Goal: Task Accomplishment & Management: Use online tool/utility

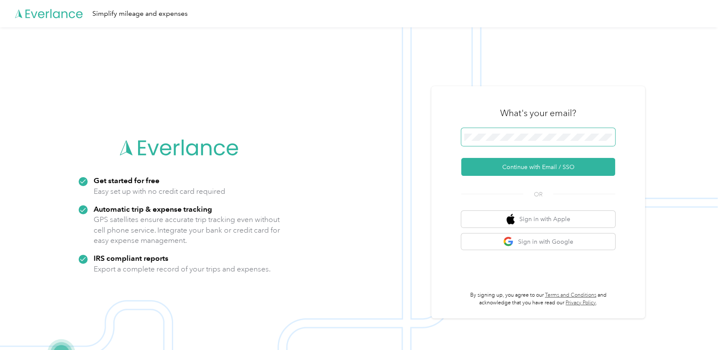
click at [476, 132] on span at bounding box center [538, 137] width 154 height 18
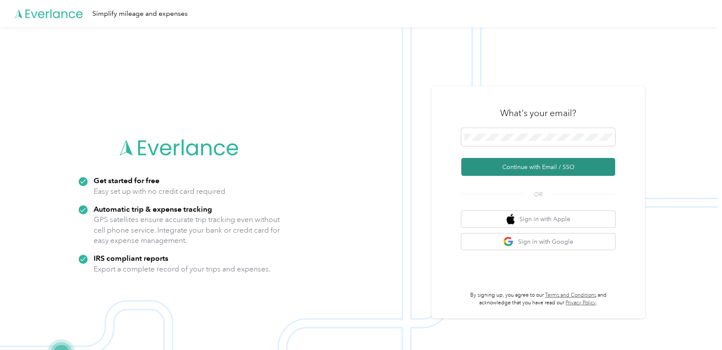
click at [492, 163] on button "Continue with Email / SSO" at bounding box center [538, 167] width 154 height 18
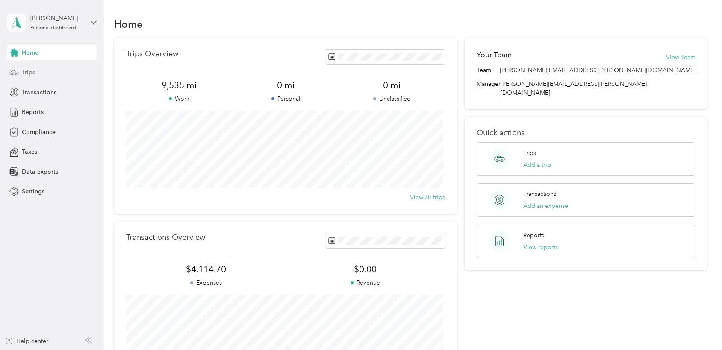
click at [30, 72] on span "Trips" at bounding box center [28, 72] width 13 height 9
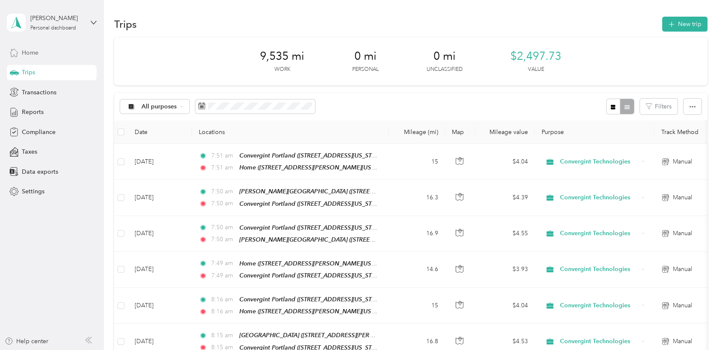
click at [33, 51] on span "Home" at bounding box center [30, 52] width 17 height 9
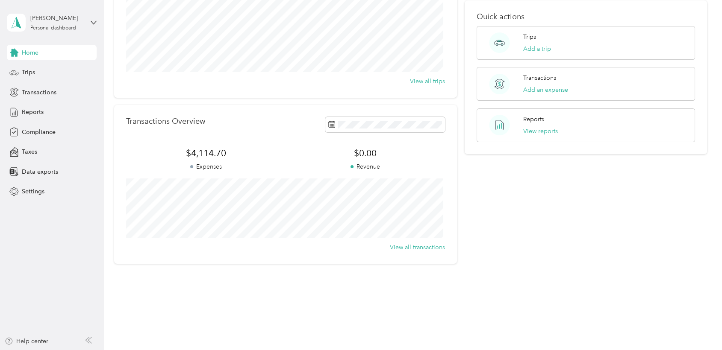
scroll to position [118, 0]
click at [40, 92] on span "Transactions" at bounding box center [39, 92] width 35 height 9
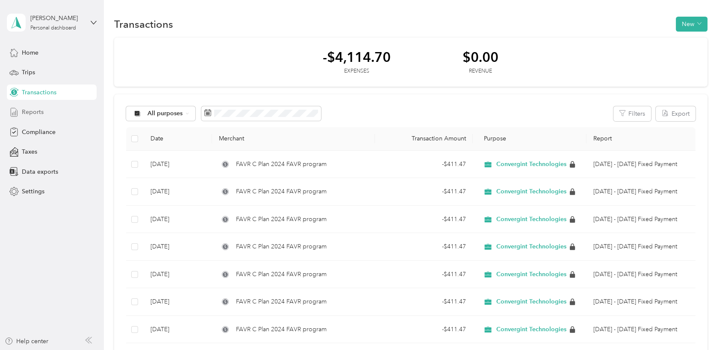
click at [35, 111] on span "Reports" at bounding box center [33, 112] width 22 height 9
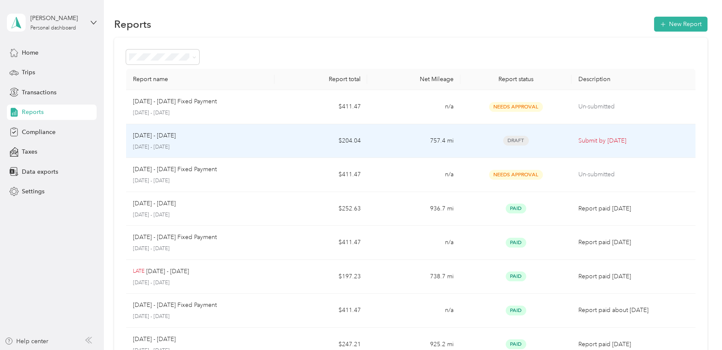
click at [581, 142] on p "Submit by [DATE]" at bounding box center [633, 140] width 110 height 9
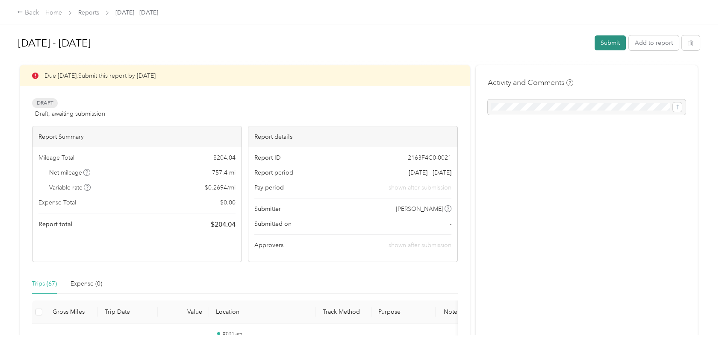
click at [604, 42] on button "Submit" at bounding box center [609, 42] width 31 height 15
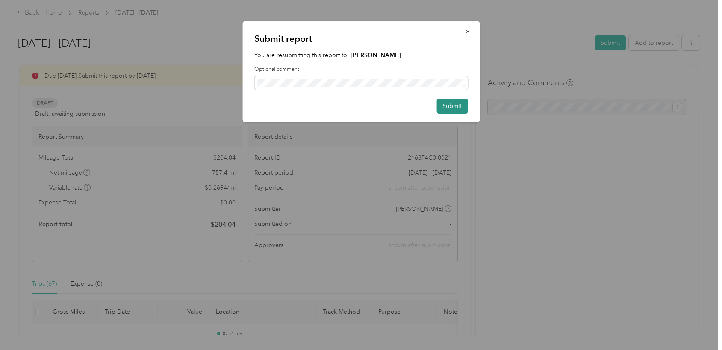
click at [449, 106] on button "Submit" at bounding box center [451, 106] width 31 height 15
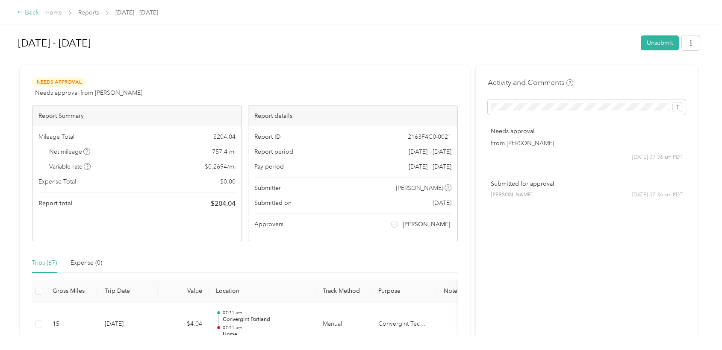
click at [19, 12] on icon at bounding box center [20, 12] width 6 height 6
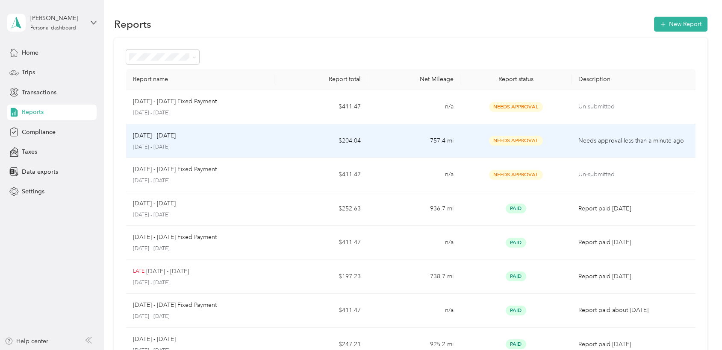
click at [578, 141] on p "Needs approval less than a minute ago" at bounding box center [633, 140] width 110 height 9
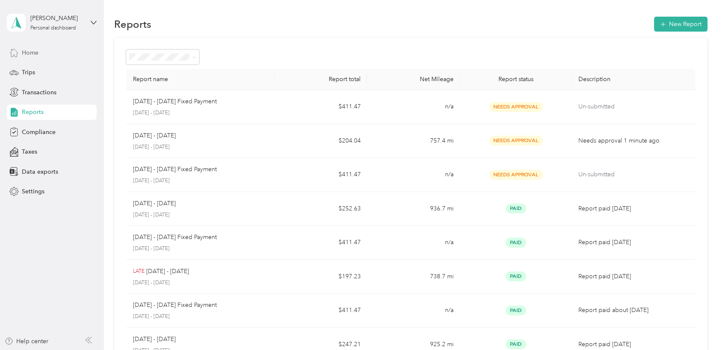
click at [26, 50] on span "Home" at bounding box center [30, 52] width 17 height 9
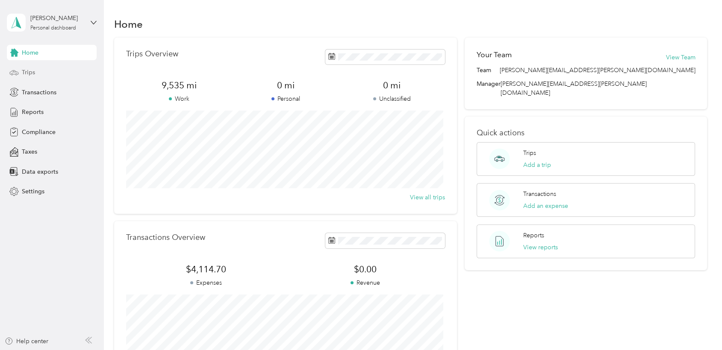
click at [28, 73] on span "Trips" at bounding box center [28, 72] width 13 height 9
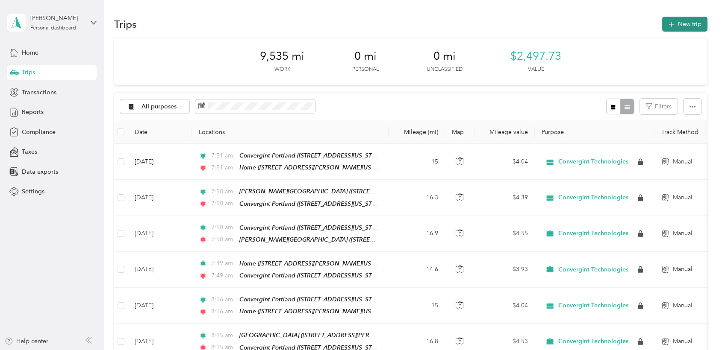
click at [675, 24] on button "New trip" at bounding box center [684, 24] width 45 height 15
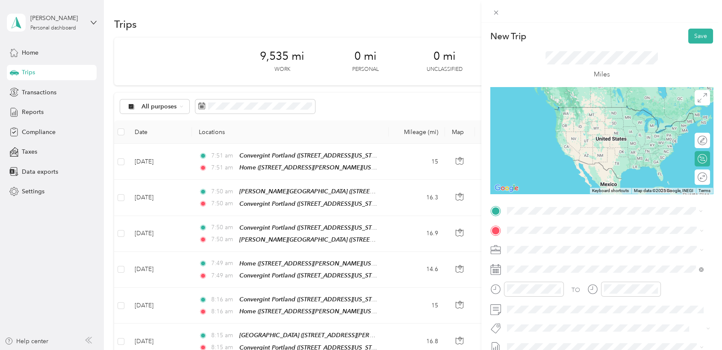
click at [530, 246] on strong "Home" at bounding box center [531, 245] width 17 height 8
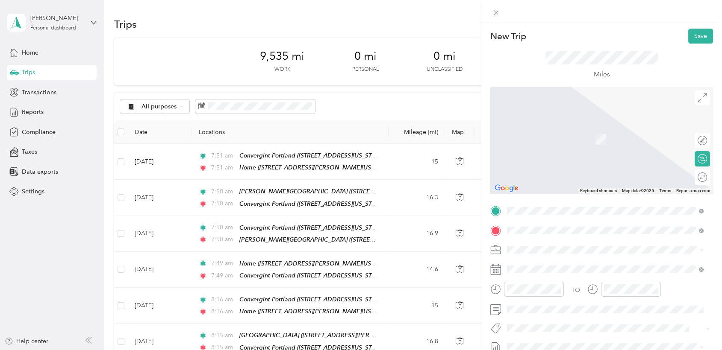
click at [553, 143] on span "[STREET_ADDRESS][US_STATE]" at bounding box center [565, 138] width 85 height 7
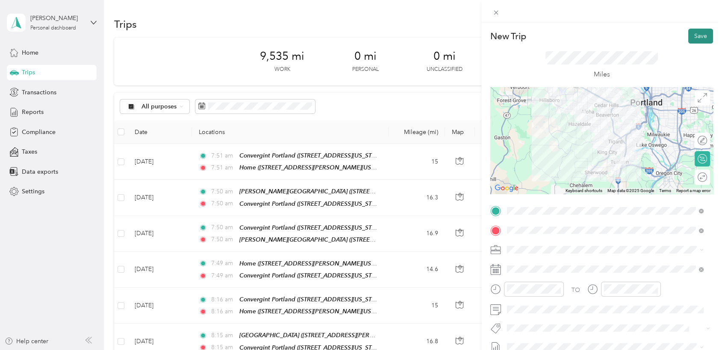
click at [695, 39] on button "Save" at bounding box center [700, 36] width 25 height 15
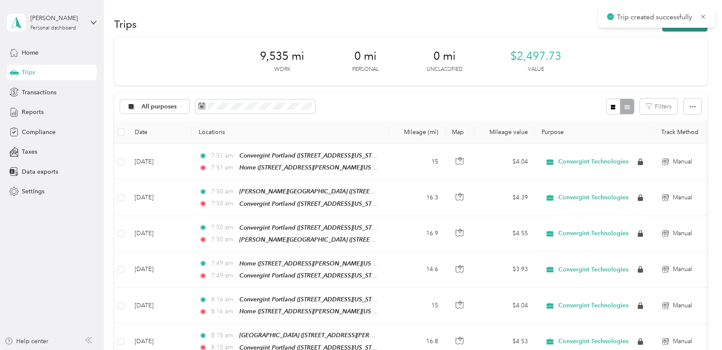
click at [671, 29] on button "New trip" at bounding box center [684, 24] width 45 height 15
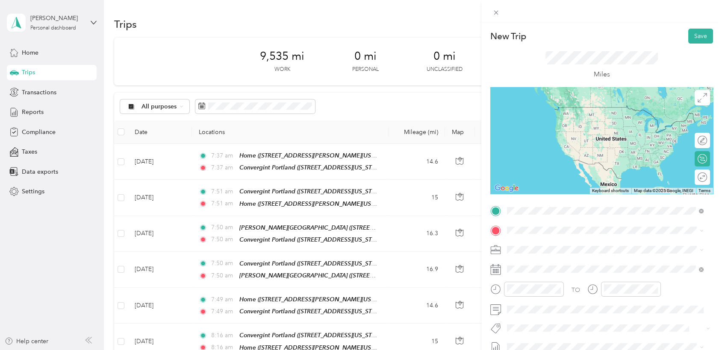
click at [539, 245] on strong "Convergint Portland" at bounding box center [551, 245] width 57 height 8
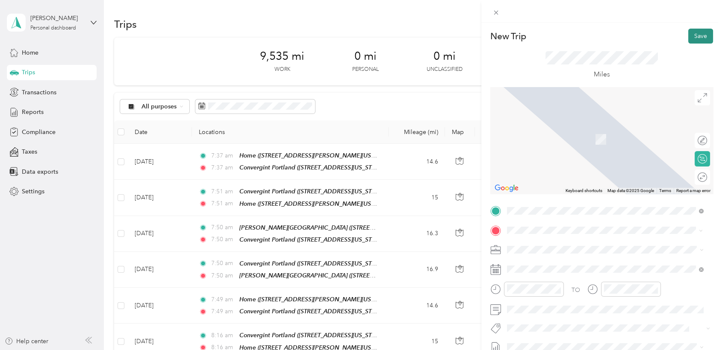
click at [692, 38] on button "Save" at bounding box center [700, 36] width 25 height 15
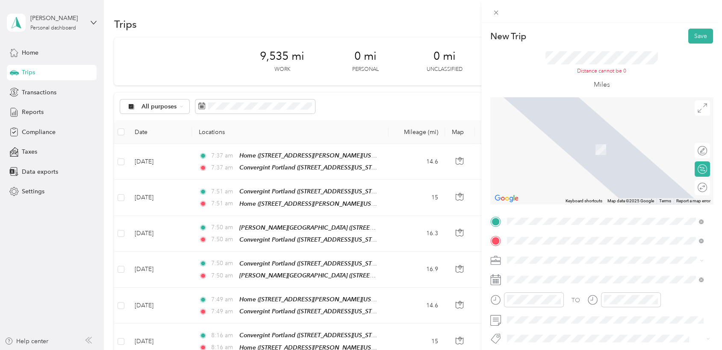
click at [557, 227] on span "Hood River, [GEOGRAPHIC_DATA], [US_STATE], [GEOGRAPHIC_DATA]" at bounding box center [589, 234] width 132 height 16
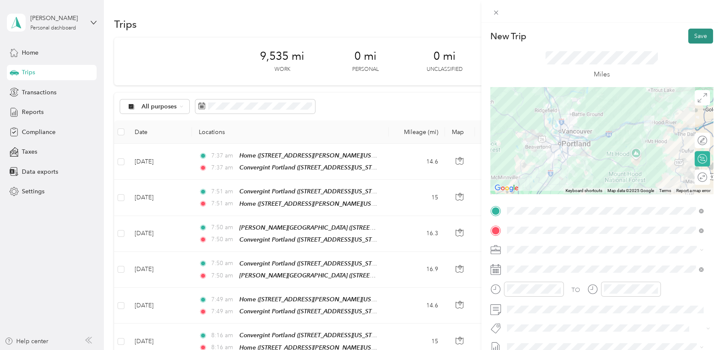
click at [689, 37] on button "Save" at bounding box center [700, 36] width 25 height 15
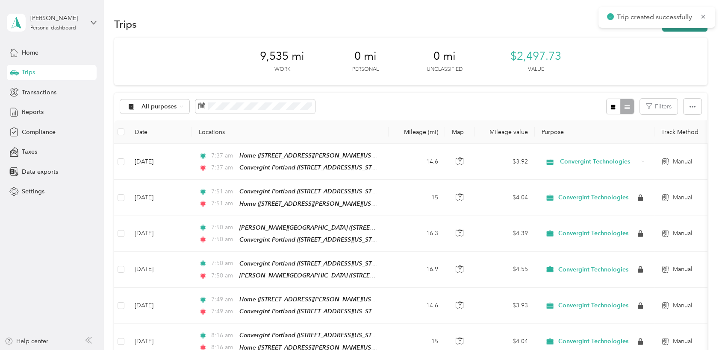
click at [676, 30] on button "New trip" at bounding box center [684, 24] width 45 height 15
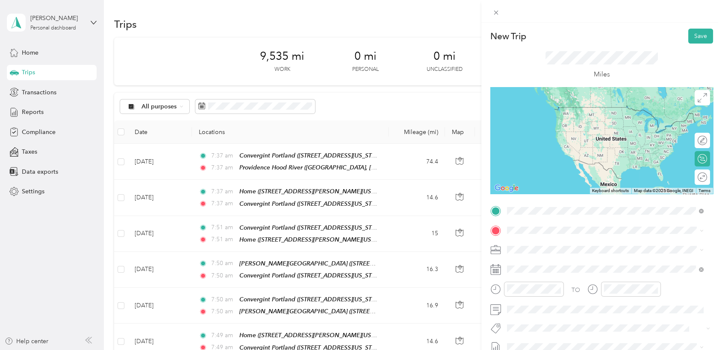
click at [551, 329] on div "Providence Hood River Hood River, [GEOGRAPHIC_DATA], [US_STATE], [GEOGRAPHIC_DA…" at bounding box center [611, 335] width 177 height 27
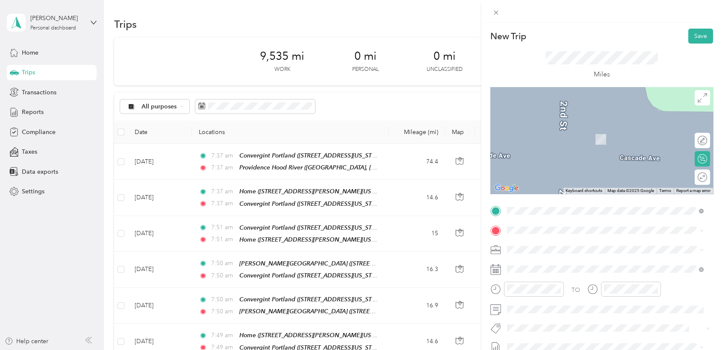
click at [534, 142] on span "[STREET_ADDRESS][US_STATE]" at bounding box center [565, 138] width 85 height 7
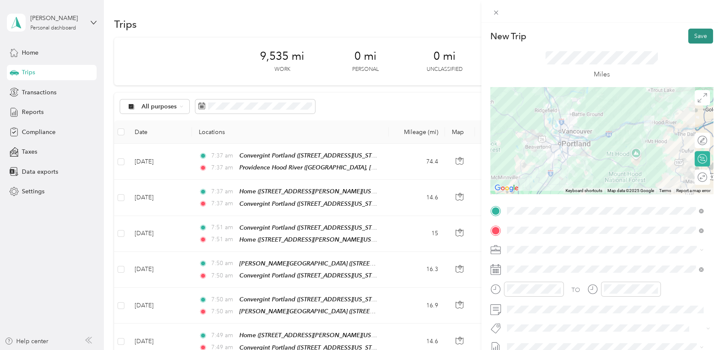
click at [693, 37] on button "Save" at bounding box center [700, 36] width 25 height 15
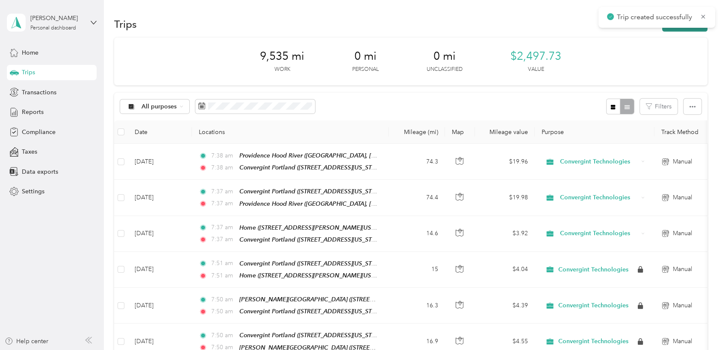
click at [676, 29] on button "New trip" at bounding box center [684, 24] width 45 height 15
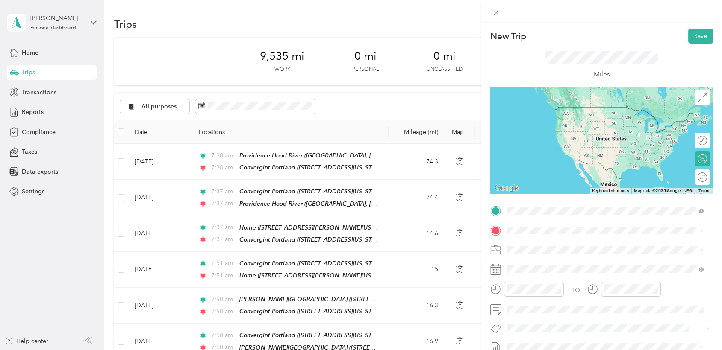
click at [536, 251] on span "[STREET_ADDRESS][US_STATE]" at bounding box center [565, 254] width 85 height 7
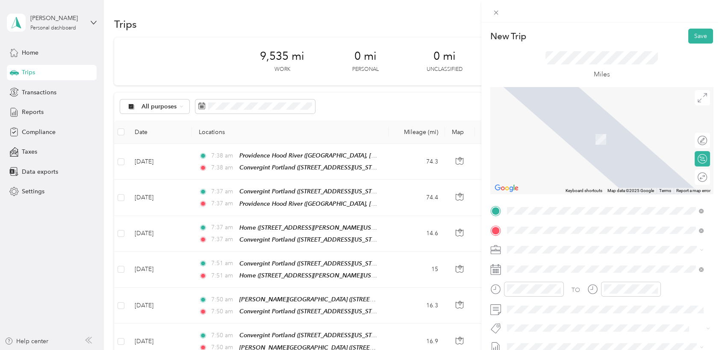
click at [555, 136] on span "[STREET_ADDRESS][PERSON_NAME][US_STATE]" at bounding box center [589, 138] width 133 height 7
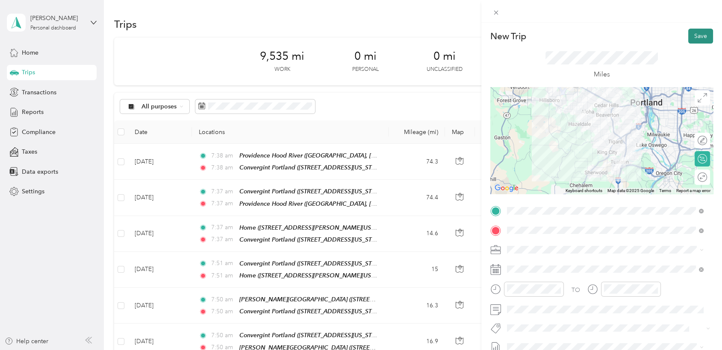
click at [698, 35] on button "Save" at bounding box center [700, 36] width 25 height 15
